Goal: Download file/media

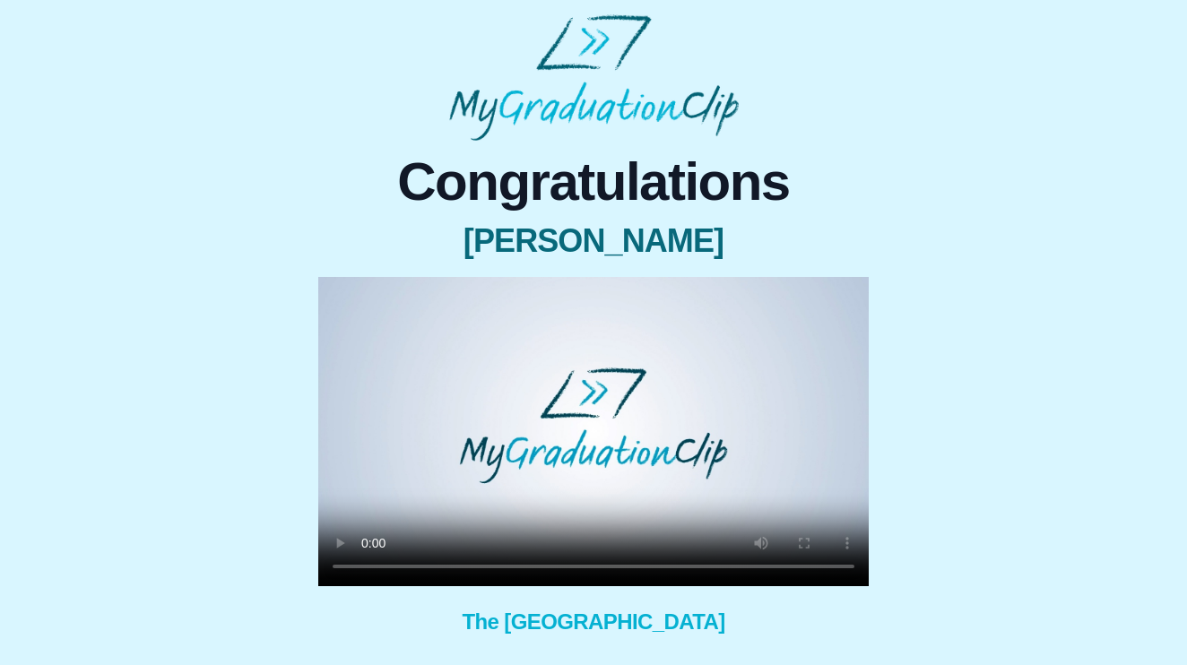
click at [371, 570] on video at bounding box center [593, 431] width 550 height 309
click at [569, 561] on video at bounding box center [593, 431] width 550 height 309
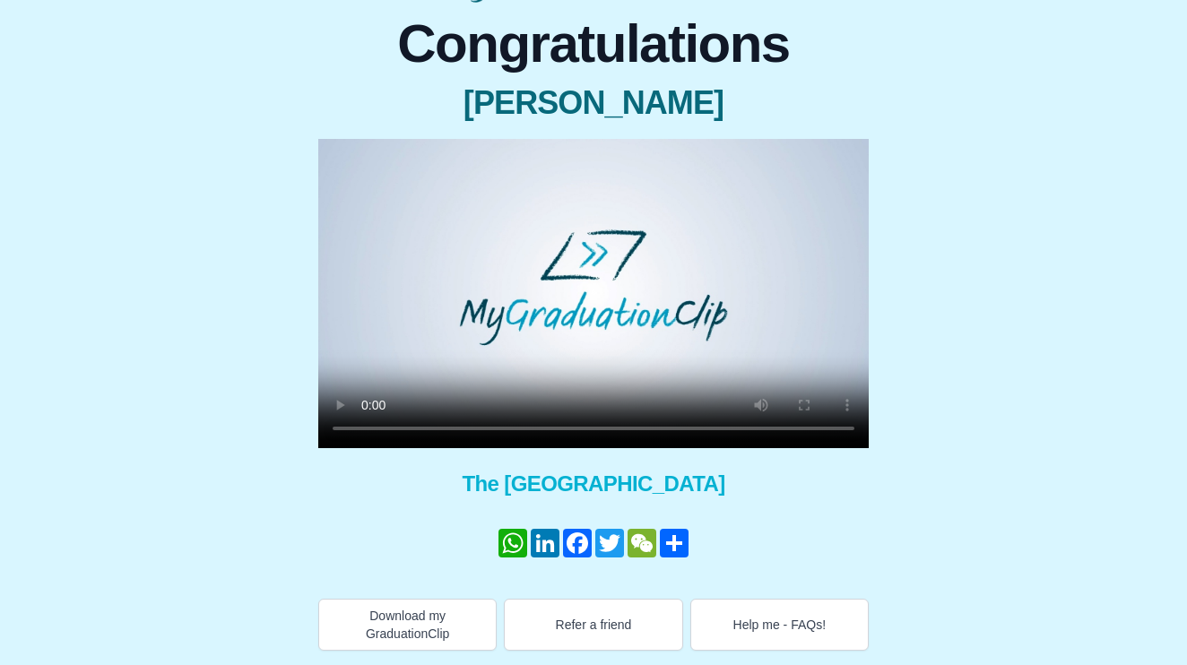
scroll to position [138, 0]
click at [457, 634] on button "Download my GraduationClip" at bounding box center [407, 625] width 178 height 52
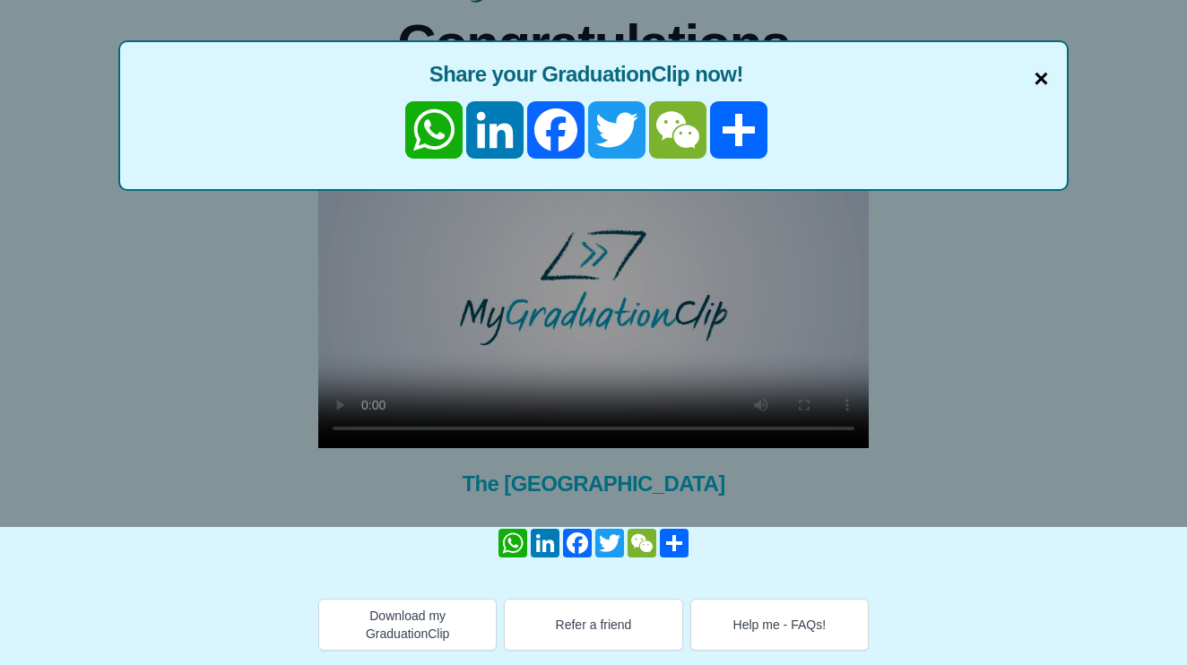
click at [1035, 77] on span "×" at bounding box center [1041, 79] width 14 height 38
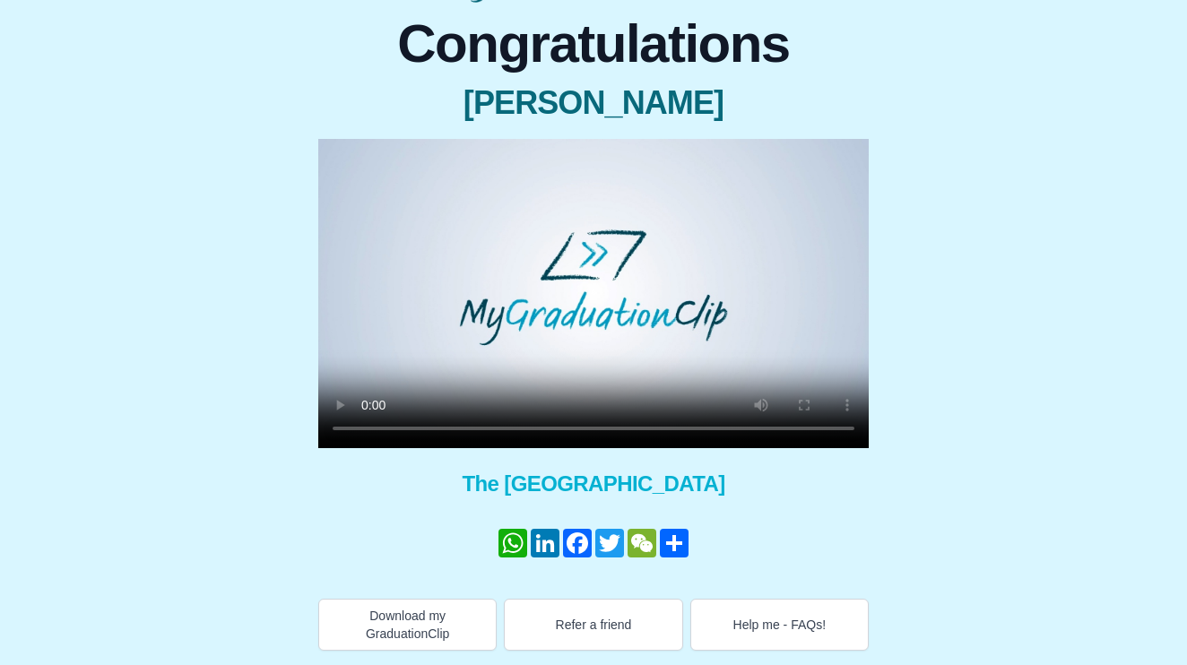
click at [362, 432] on video at bounding box center [593, 293] width 550 height 309
click at [372, 429] on video at bounding box center [593, 293] width 550 height 309
click at [340, 153] on video at bounding box center [593, 293] width 550 height 309
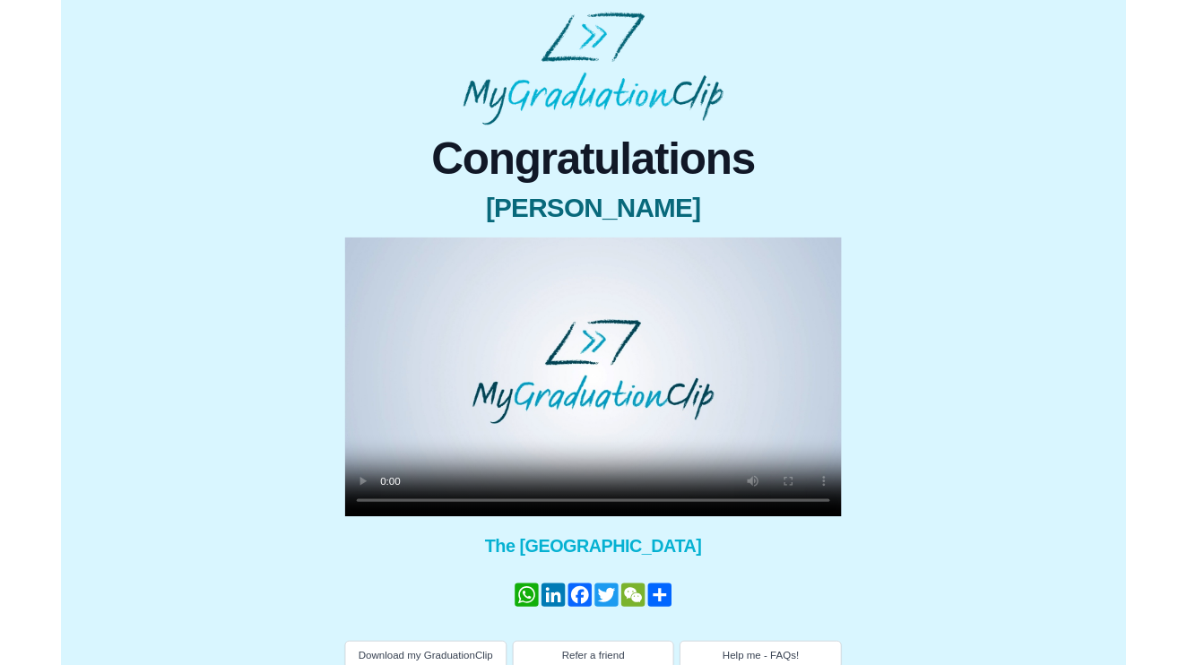
scroll to position [91, 0]
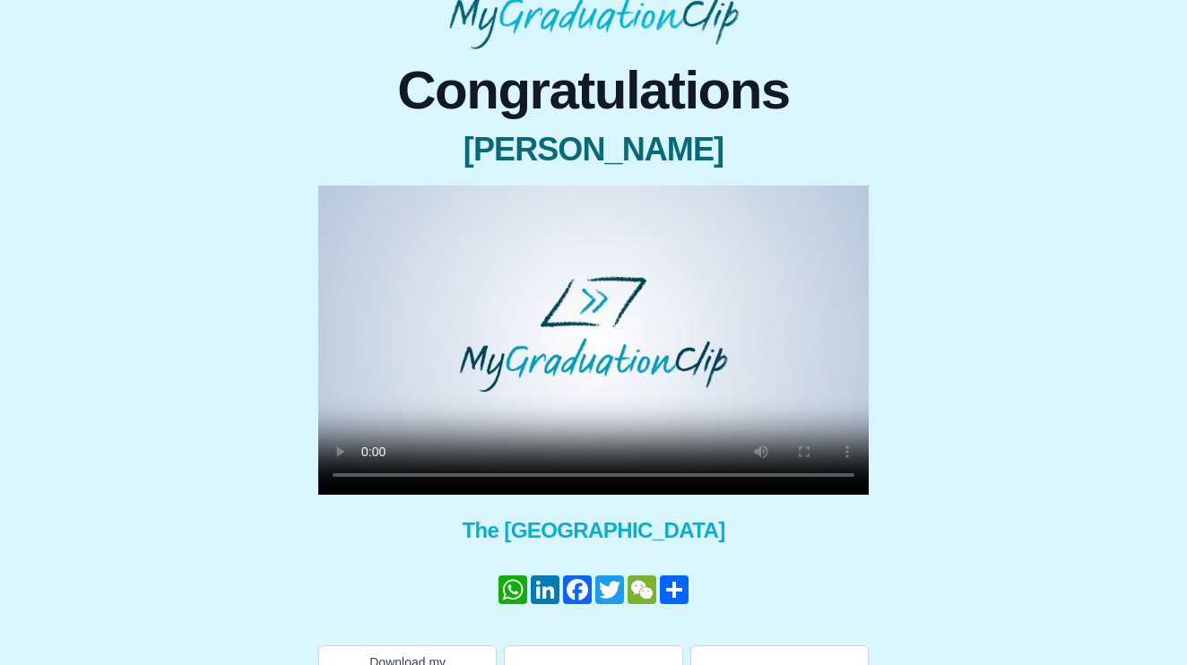
click at [568, 477] on video at bounding box center [593, 340] width 550 height 309
click at [373, 477] on video at bounding box center [593, 340] width 550 height 309
click at [336, 204] on video at bounding box center [593, 340] width 550 height 309
click at [362, 469] on video at bounding box center [593, 340] width 550 height 309
click at [369, 480] on video at bounding box center [593, 340] width 550 height 309
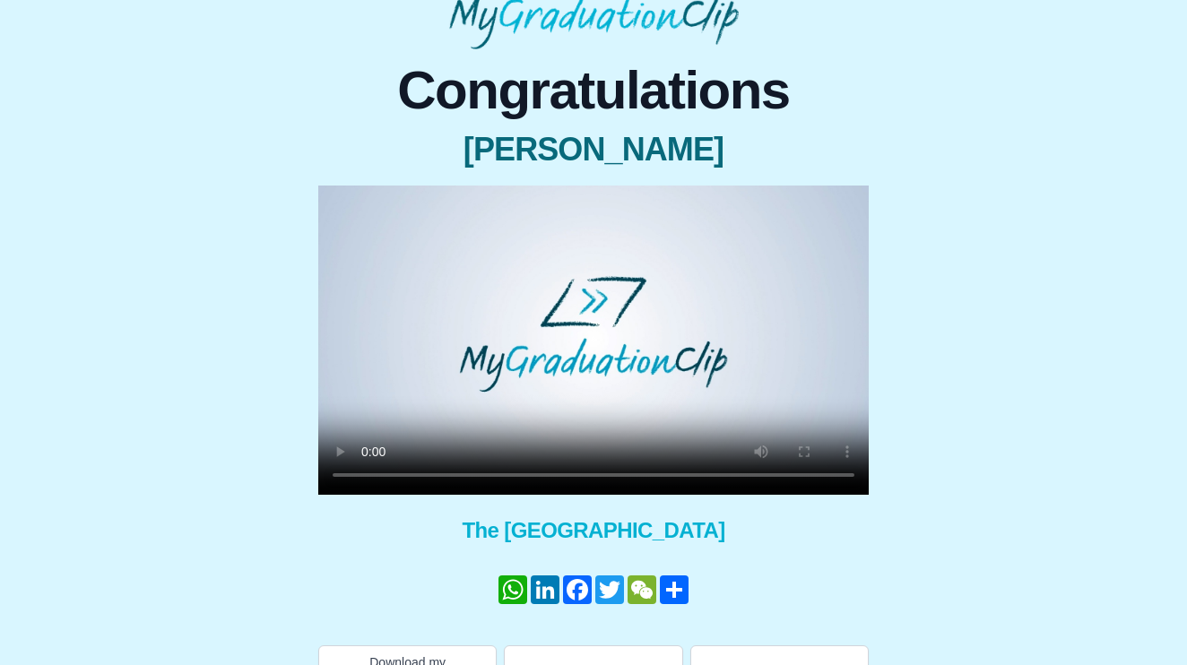
click at [368, 479] on video at bounding box center [593, 340] width 550 height 309
click at [595, 472] on video at bounding box center [593, 340] width 550 height 309
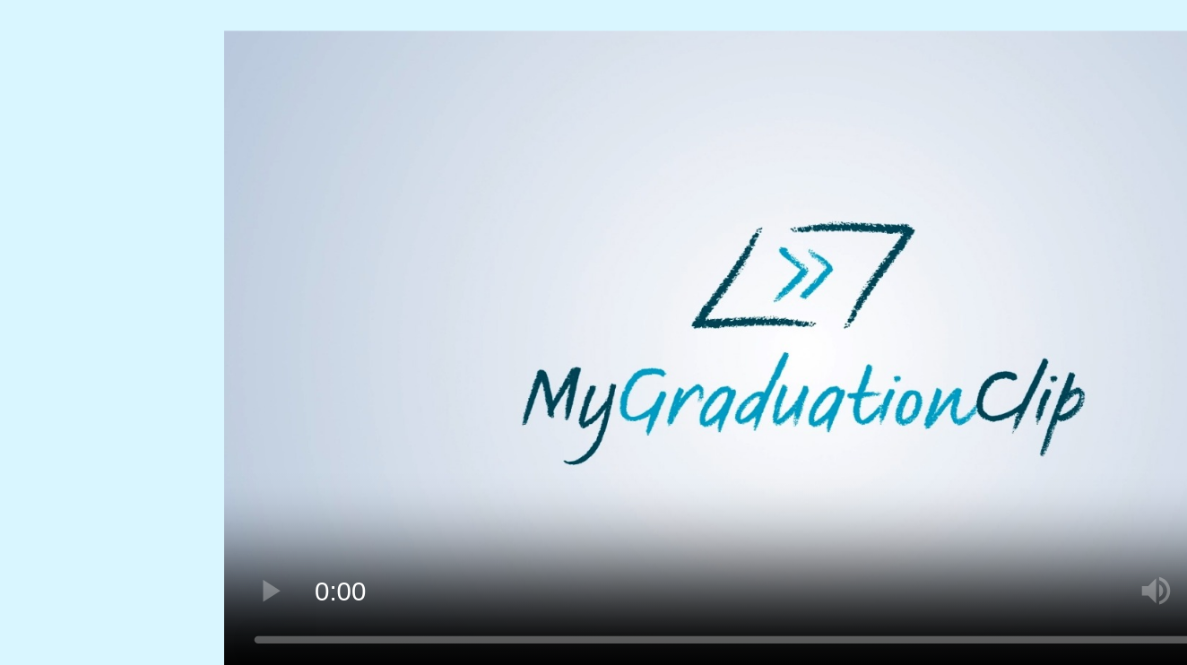
click at [438, 303] on video at bounding box center [593, 340] width 550 height 309
click at [404, 303] on video at bounding box center [593, 340] width 550 height 309
